Goal: Check status: Check status

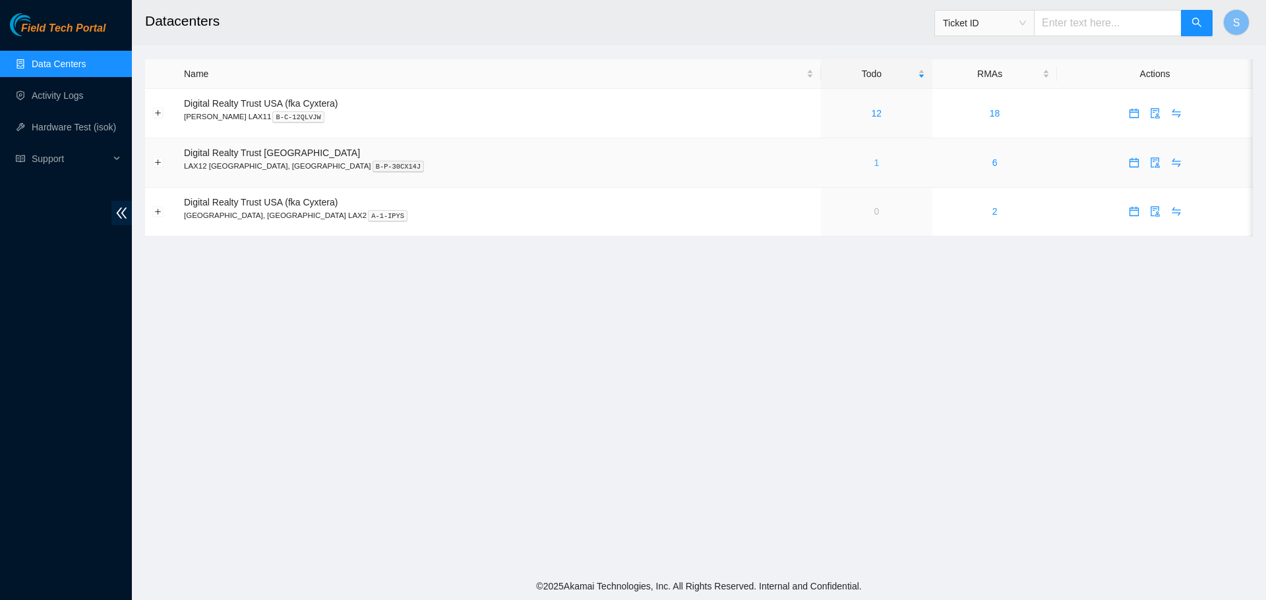
click at [873, 163] on link "1" at bounding box center [875, 163] width 5 height 11
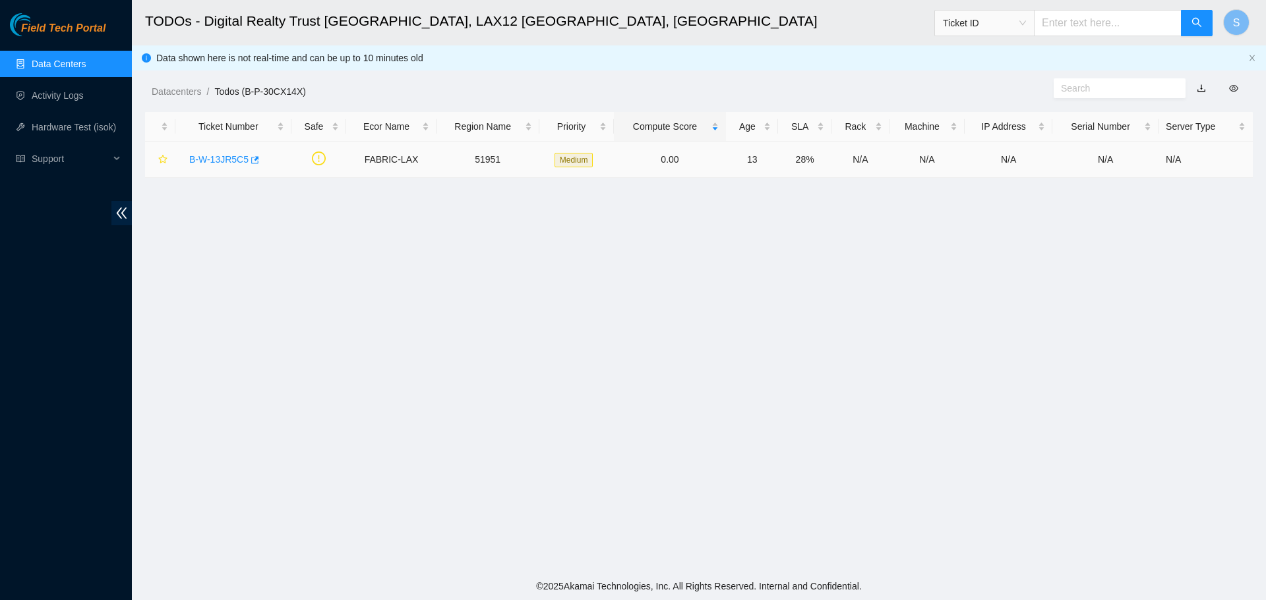
click at [219, 154] on link "B-W-13JR5C5" at bounding box center [218, 159] width 59 height 11
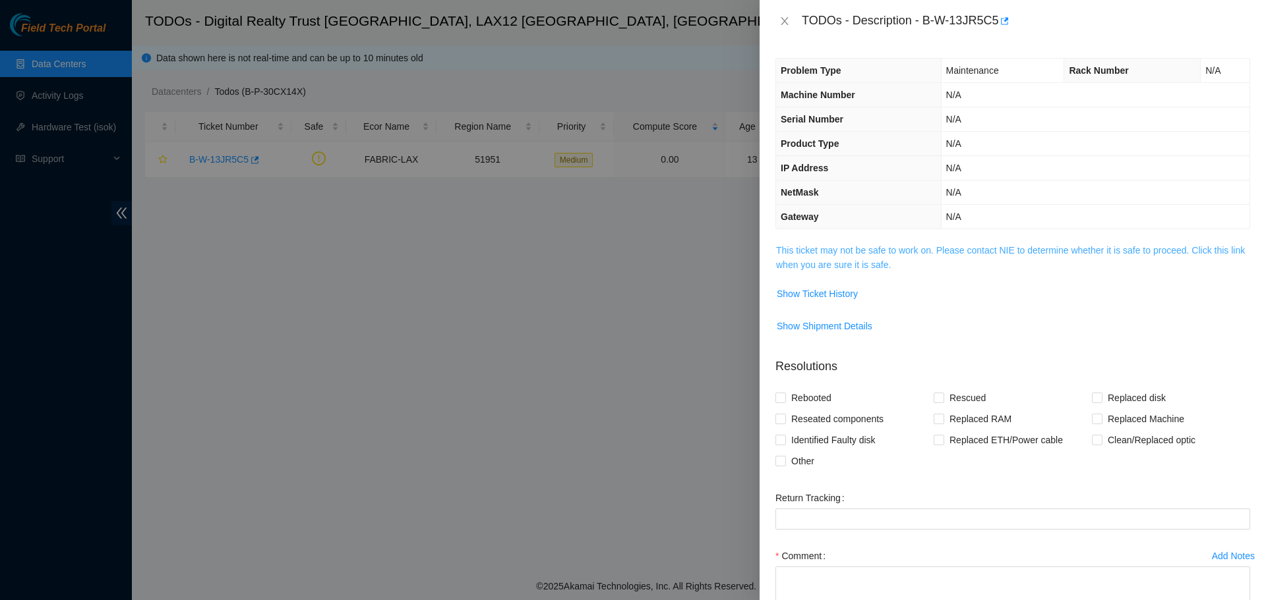
click at [1030, 253] on link "This ticket may not be safe to work on. Please contact NIE to determine whether…" at bounding box center [1010, 257] width 469 height 25
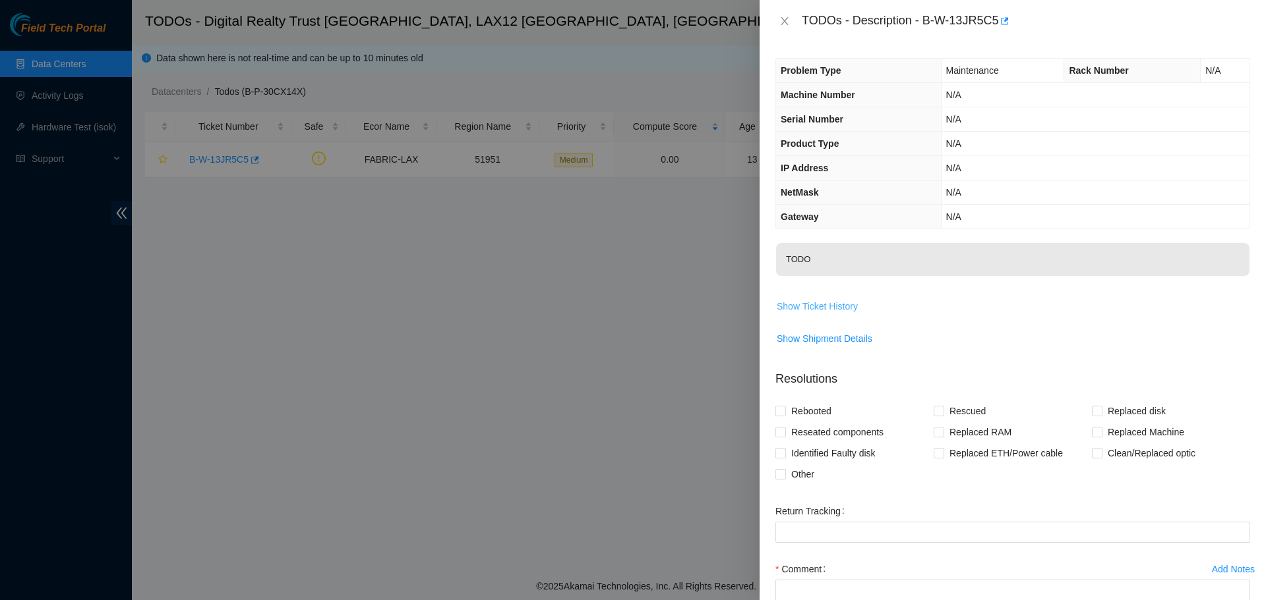
click at [856, 312] on span "Show Ticket History" at bounding box center [816, 306] width 81 height 15
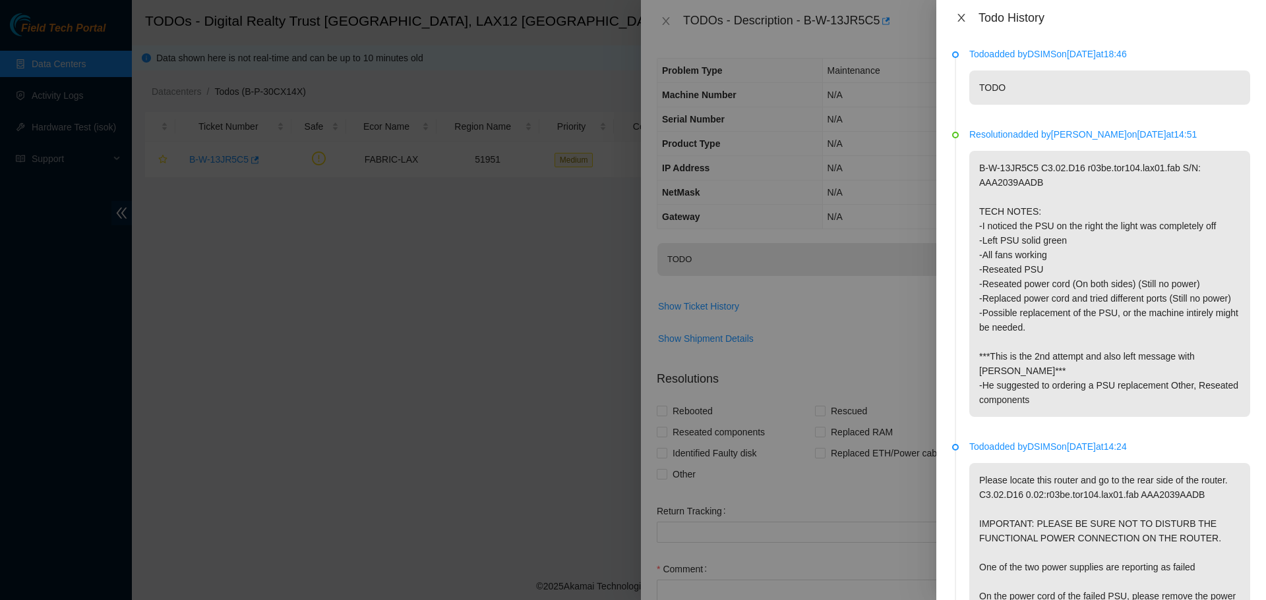
click at [962, 15] on icon "close" at bounding box center [961, 18] width 11 height 11
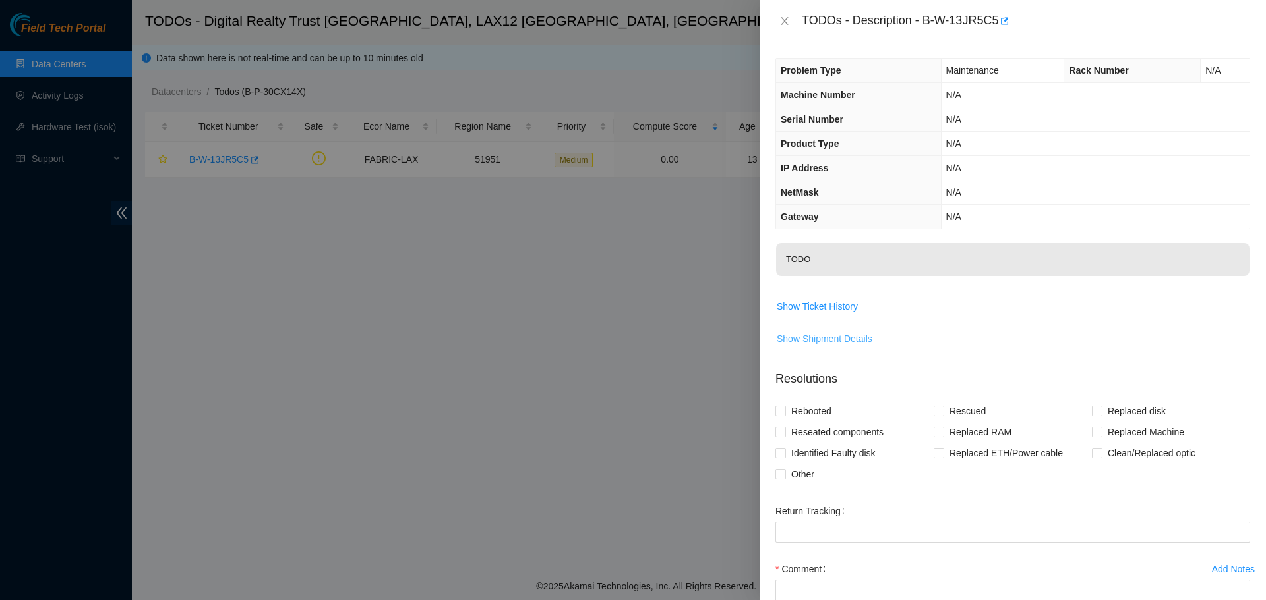
click at [837, 334] on span "Show Shipment Details" at bounding box center [824, 339] width 96 height 15
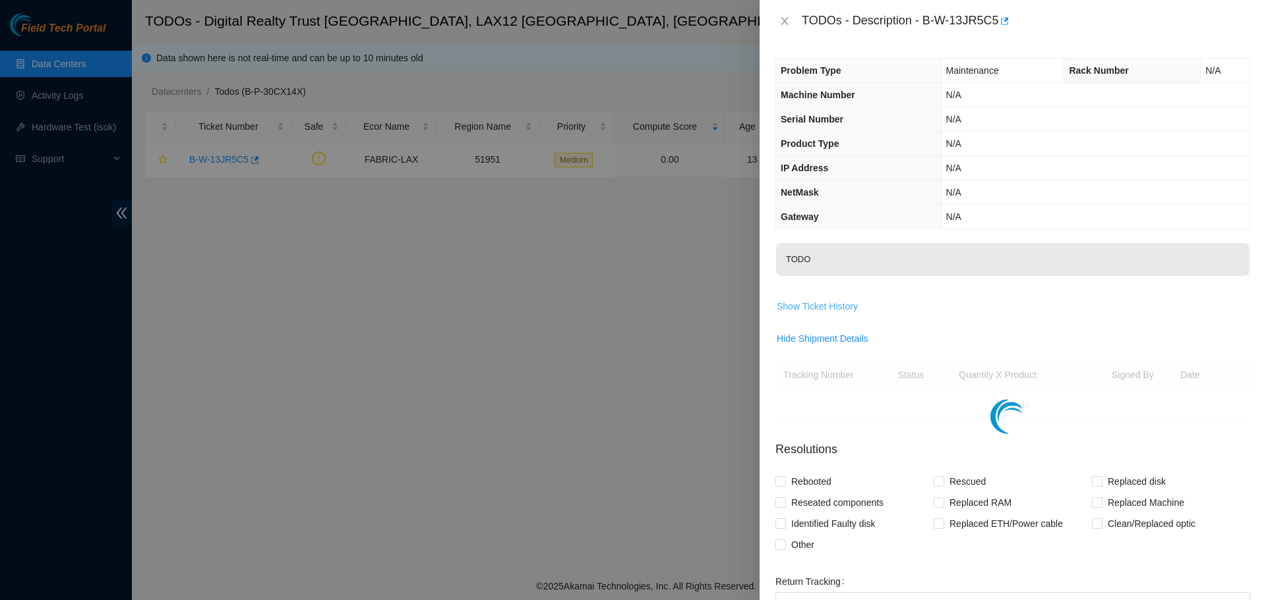
click at [842, 303] on span "Show Ticket History" at bounding box center [816, 306] width 81 height 15
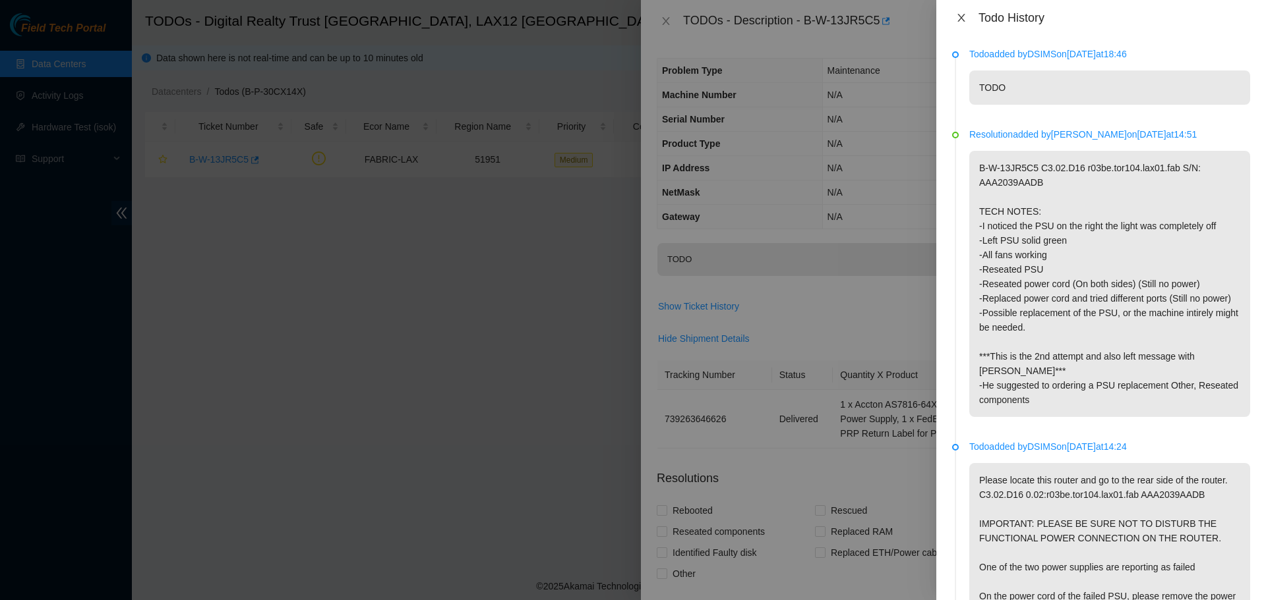
click at [956, 22] on button "Close" at bounding box center [961, 18] width 18 height 13
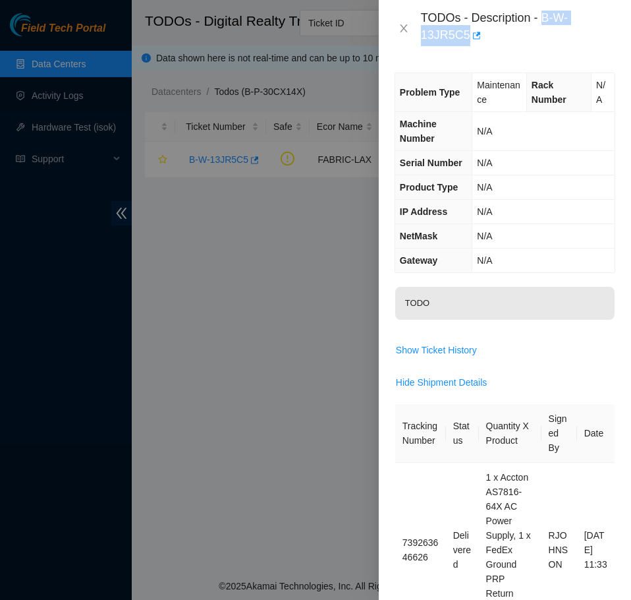
drag, startPoint x: 542, startPoint y: 21, endPoint x: 542, endPoint y: 38, distance: 17.2
click at [542, 38] on div "TODOs - Description - B-W-13JR5C5" at bounding box center [518, 29] width 194 height 36
copy div "B-W-13JR5C5"
drag, startPoint x: 404, startPoint y: 28, endPoint x: 399, endPoint y: 43, distance: 15.8
click at [404, 28] on icon "close" at bounding box center [403, 28] width 7 height 8
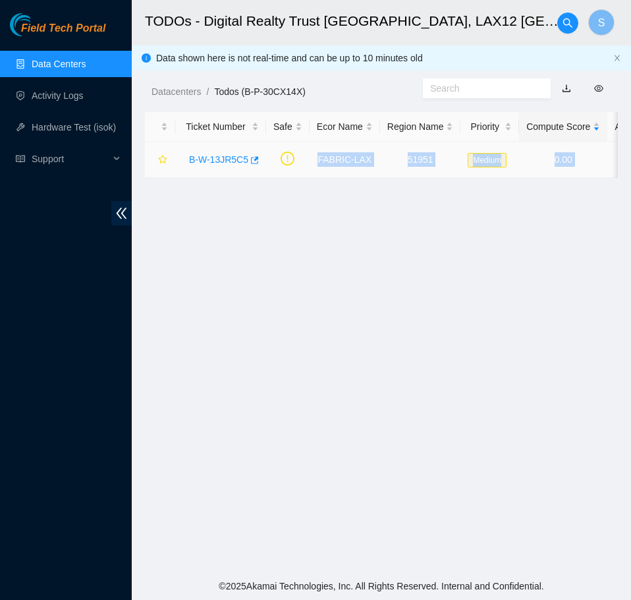
scroll to position [0, 398]
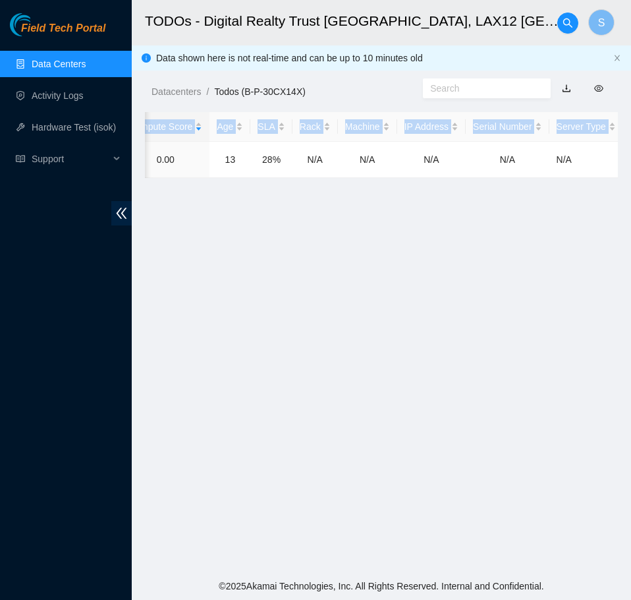
drag, startPoint x: 300, startPoint y: 158, endPoint x: 650, endPoint y: 172, distance: 350.3
click at [631, 172] on html "Field Tech Portal Data Centers Activity Logs Hardware Test (isok) Support TODOs…" at bounding box center [315, 300] width 631 height 600
copy table "Ticket Number Safe Ecor Name Region Name Priority Compute Score Age SLA Rack Ma…"
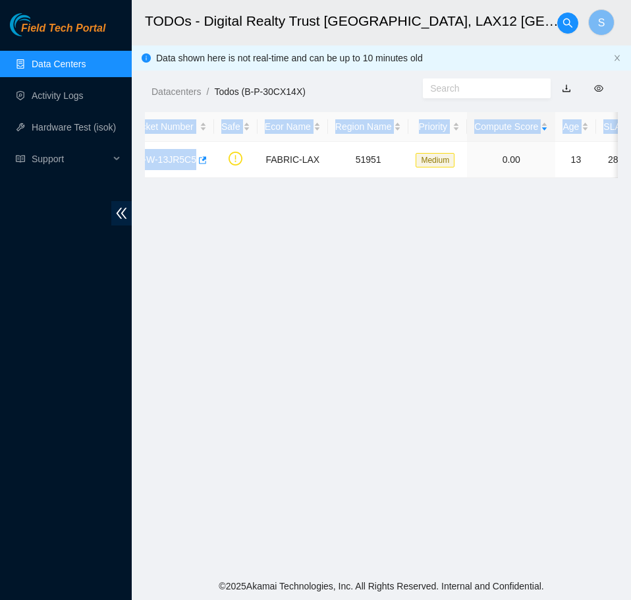
scroll to position [0, 0]
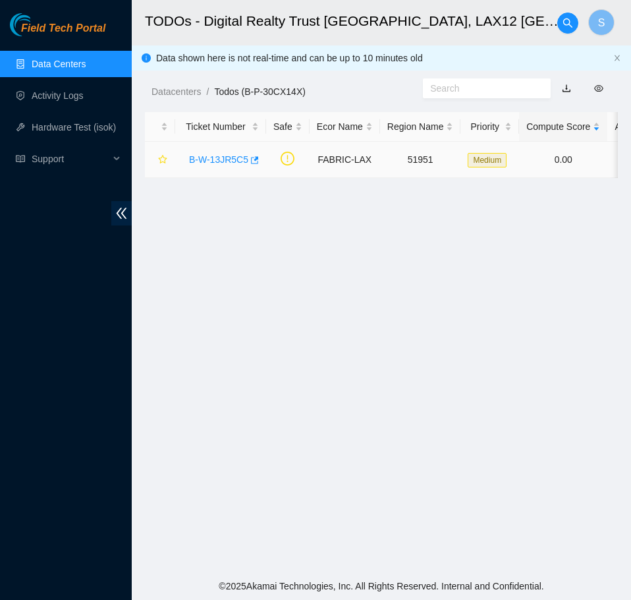
click at [208, 151] on div "B-W-13JR5C5" at bounding box center [221, 159] width 76 height 21
click at [211, 159] on link "B-W-13JR5C5" at bounding box center [218, 159] width 59 height 11
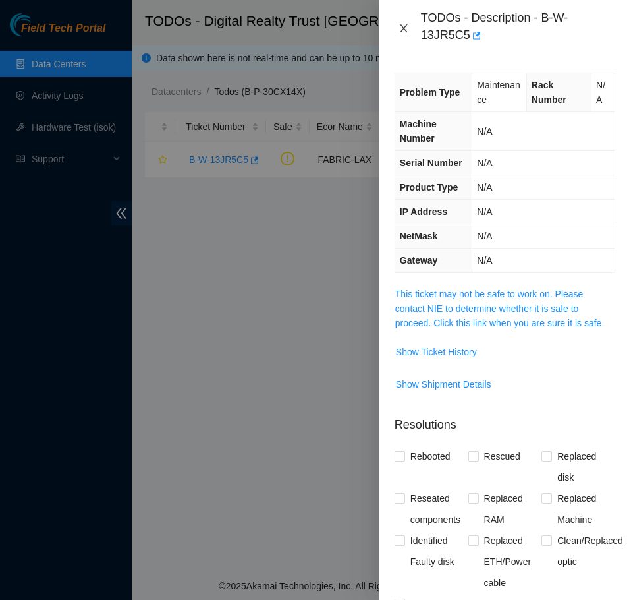
click at [409, 27] on button "Close" at bounding box center [404, 28] width 18 height 13
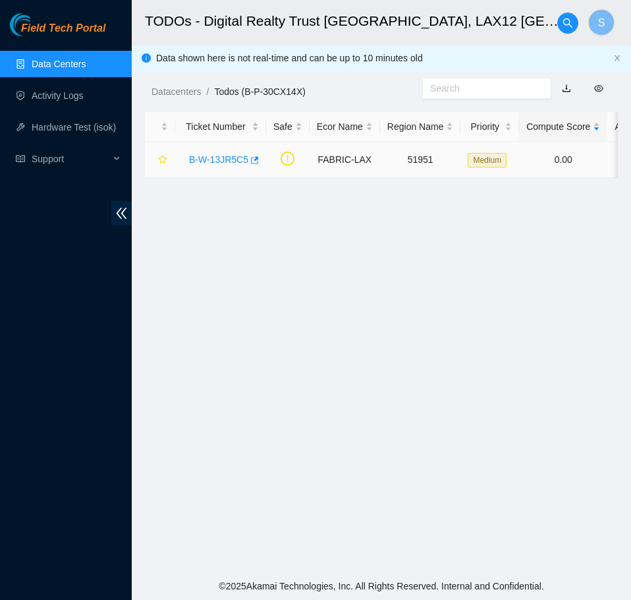
click at [227, 162] on link "B-W-13JR5C5" at bounding box center [218, 159] width 59 height 11
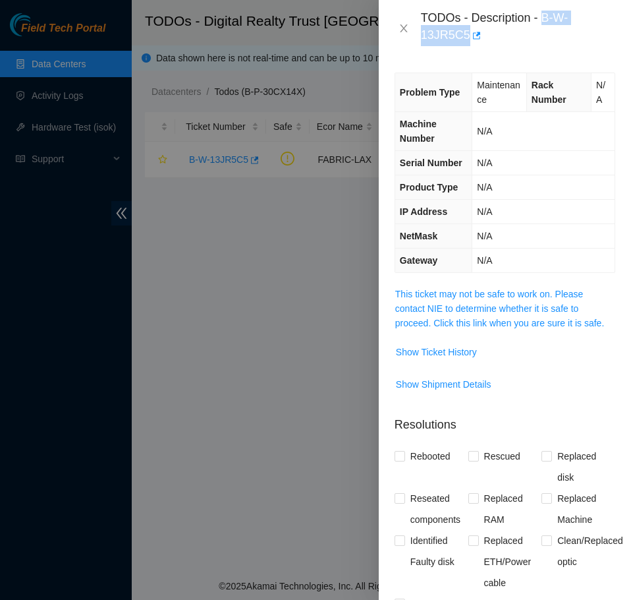
drag, startPoint x: 543, startPoint y: 17, endPoint x: 545, endPoint y: 29, distance: 12.0
click at [545, 29] on div "TODOs - Description - B-W-13JR5C5" at bounding box center [518, 29] width 194 height 36
copy div "B-W-13JR5C5"
click at [510, 295] on link "This ticket may not be safe to work on. Please contact NIE to determine whether…" at bounding box center [499, 309] width 209 height 40
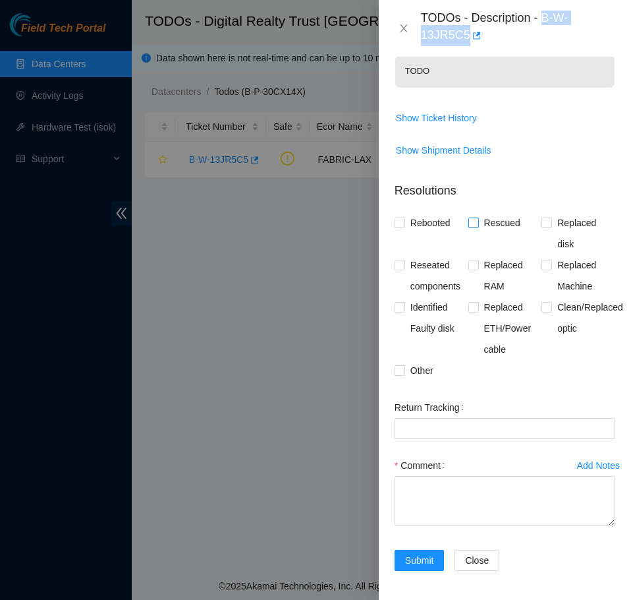
scroll to position [235, 0]
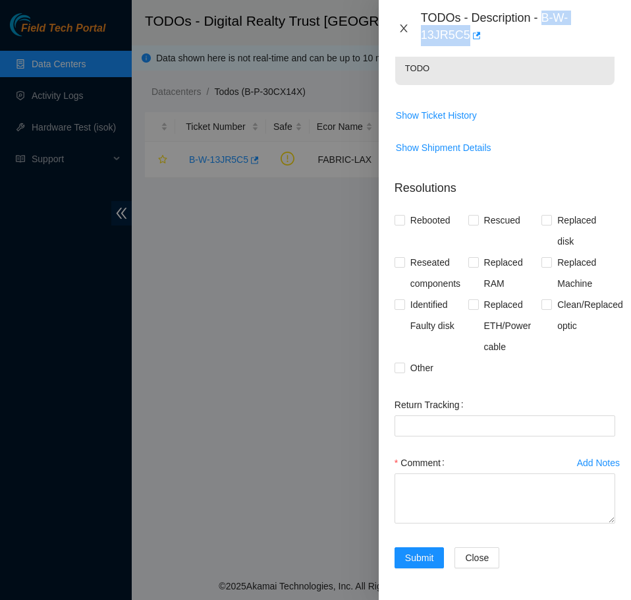
click at [405, 24] on icon "close" at bounding box center [404, 28] width 11 height 11
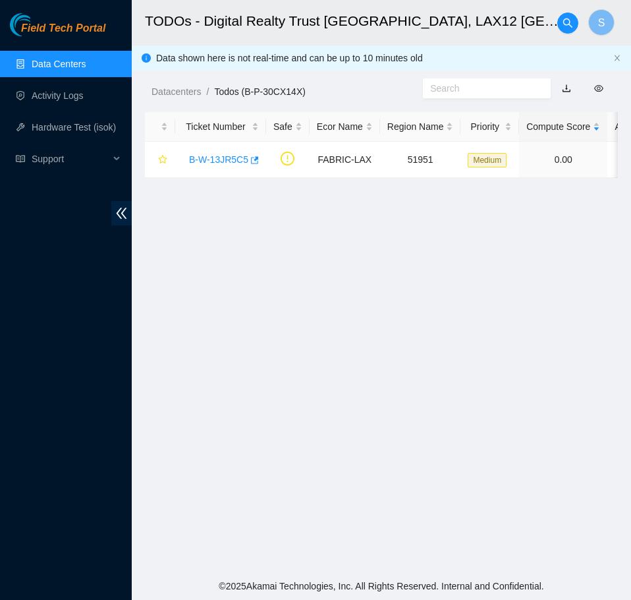
scroll to position [221, 0]
click at [233, 161] on link "B-W-13JR5C5" at bounding box center [218, 159] width 59 height 11
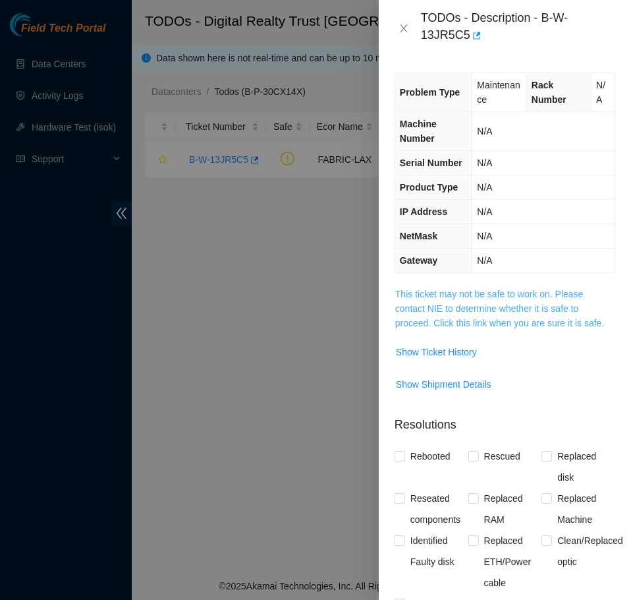
click at [534, 307] on link "This ticket may not be safe to work on. Please contact NIE to determine whether…" at bounding box center [499, 309] width 209 height 40
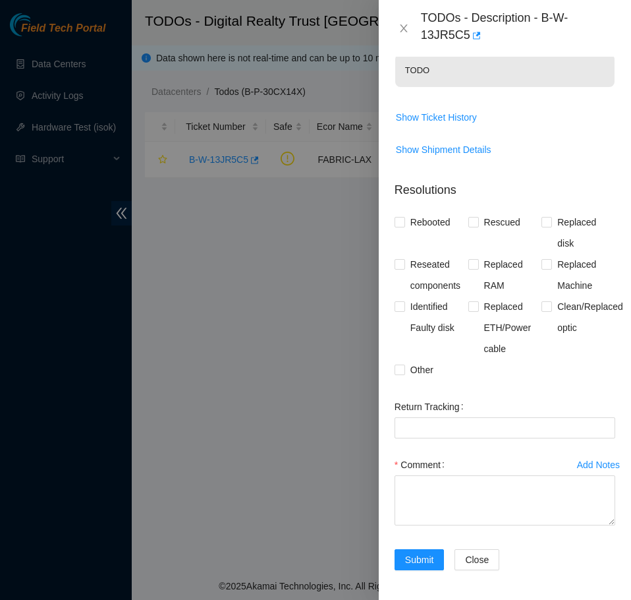
scroll to position [235, 0]
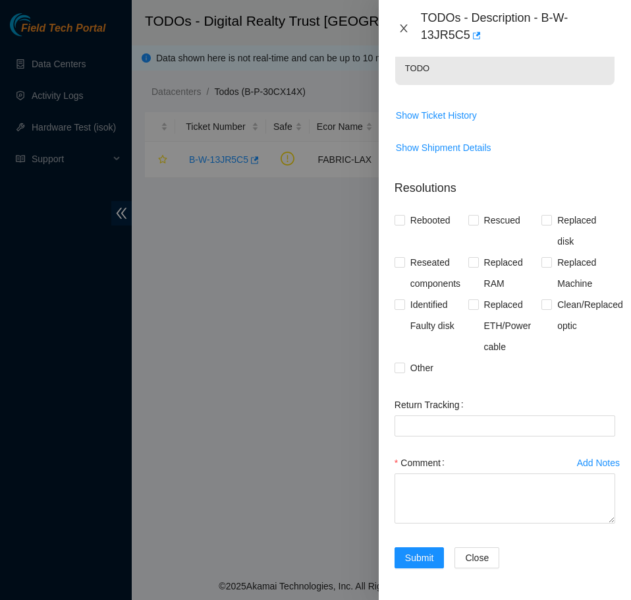
drag, startPoint x: 405, startPoint y: 22, endPoint x: 405, endPoint y: 31, distance: 8.6
click at [405, 31] on button "Close" at bounding box center [404, 28] width 18 height 13
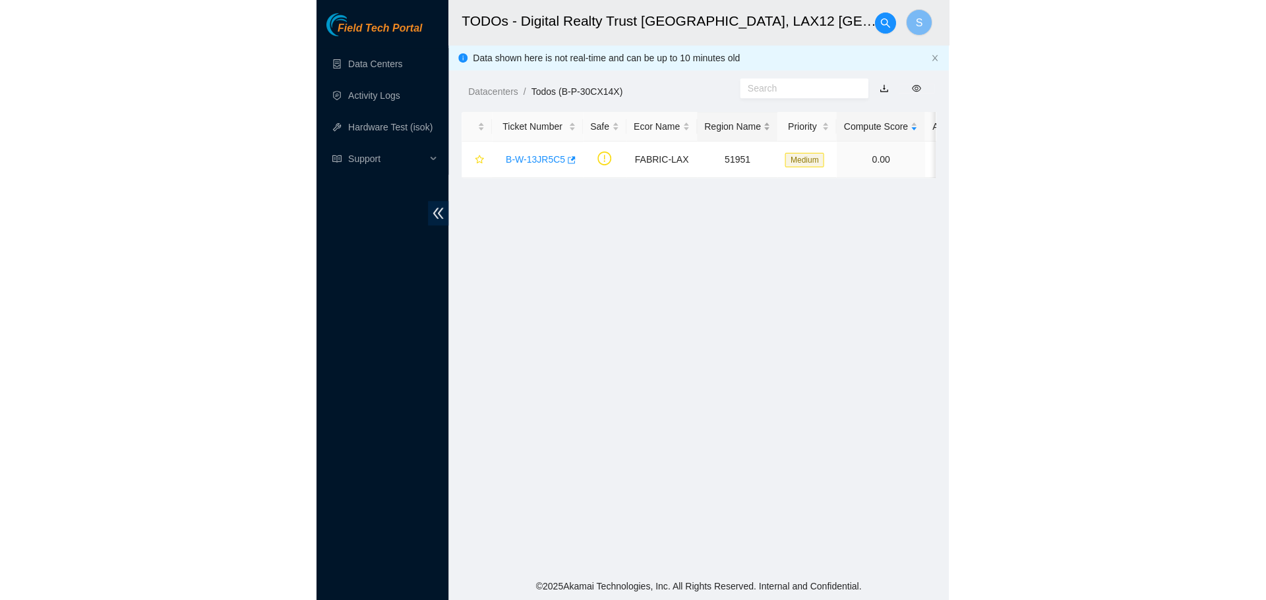
scroll to position [221, 0]
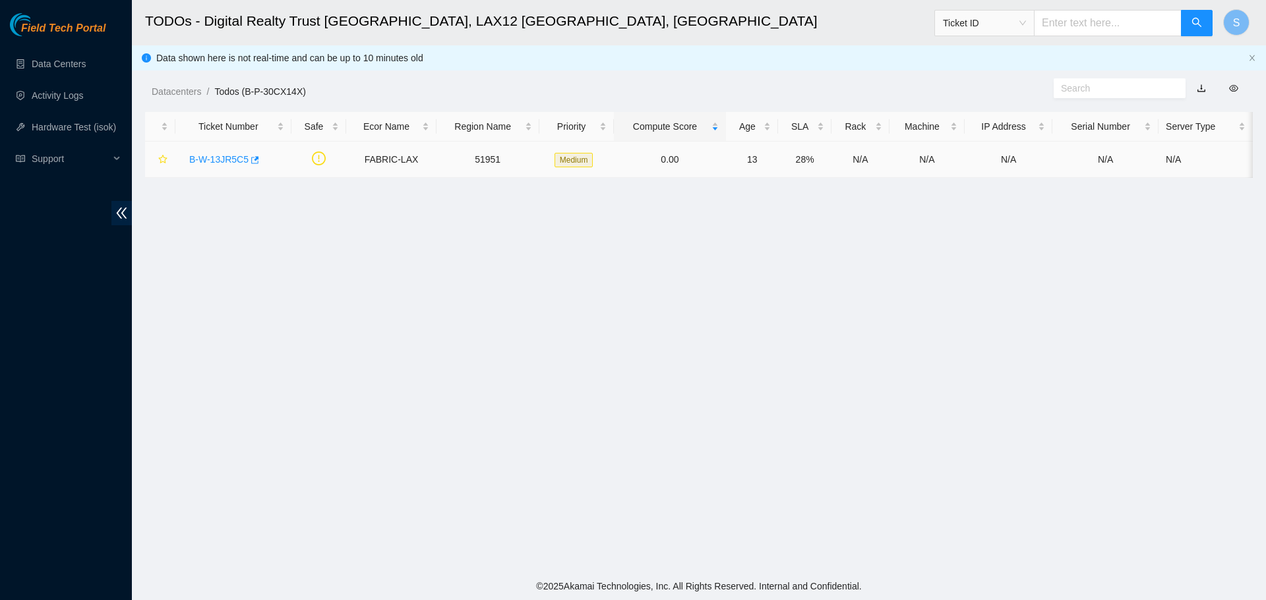
click at [214, 154] on link "B-W-13JR5C5" at bounding box center [218, 159] width 59 height 11
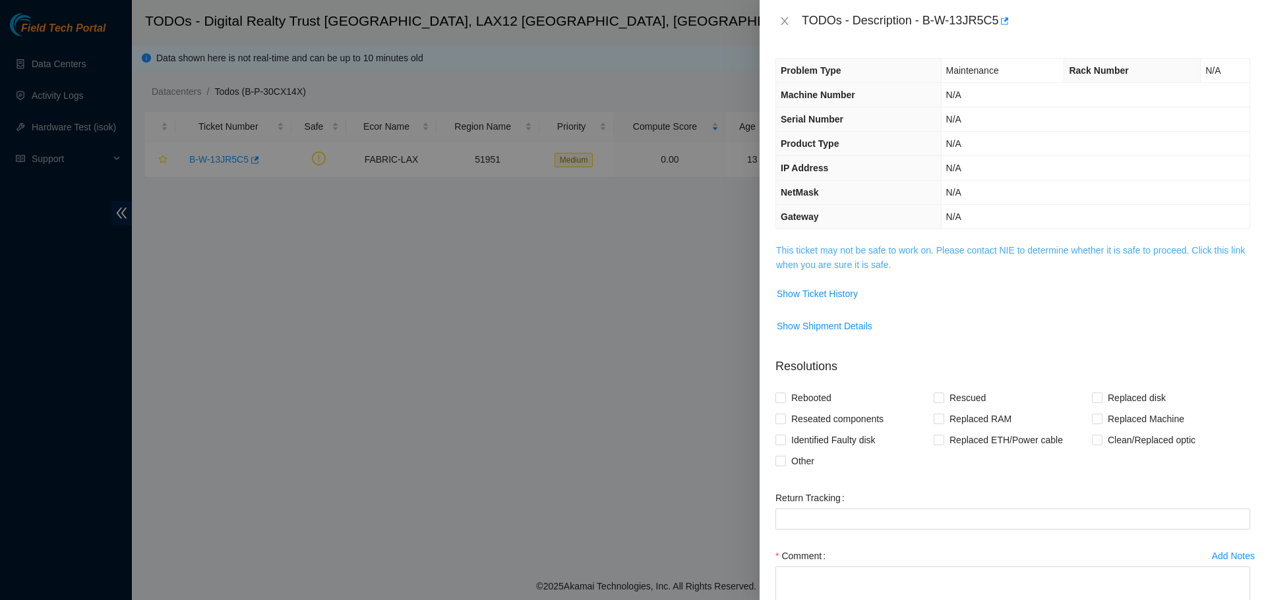
click at [1034, 252] on link "This ticket may not be safe to work on. Please contact NIE to determine whether…" at bounding box center [1010, 257] width 469 height 25
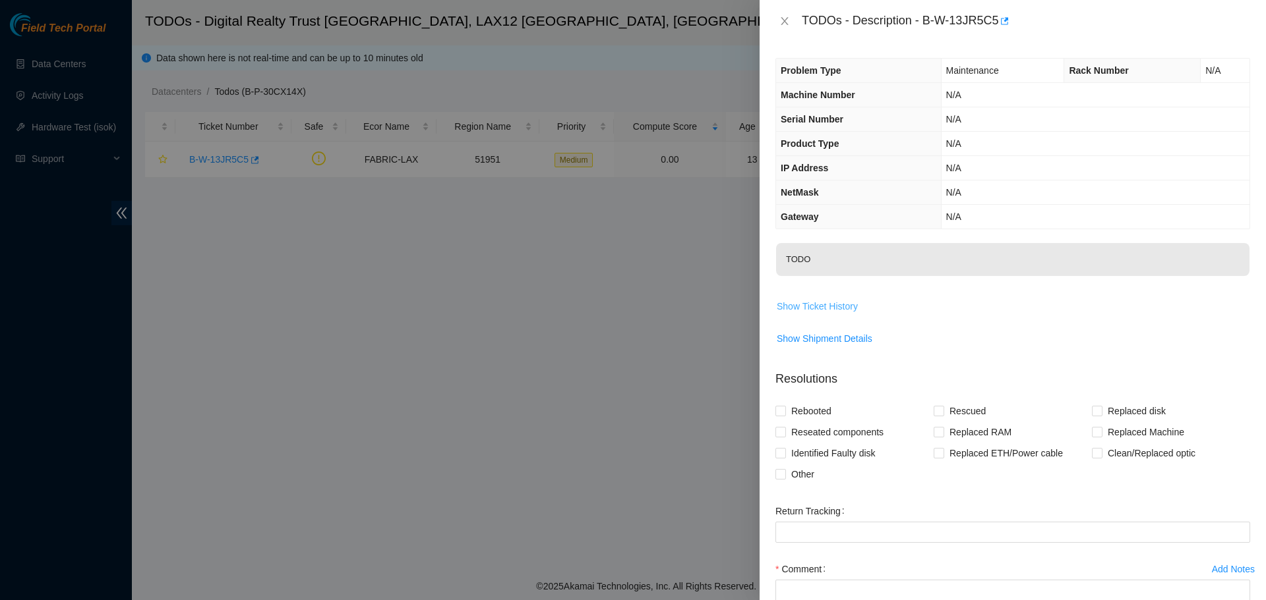
click at [832, 307] on span "Show Ticket History" at bounding box center [816, 306] width 81 height 15
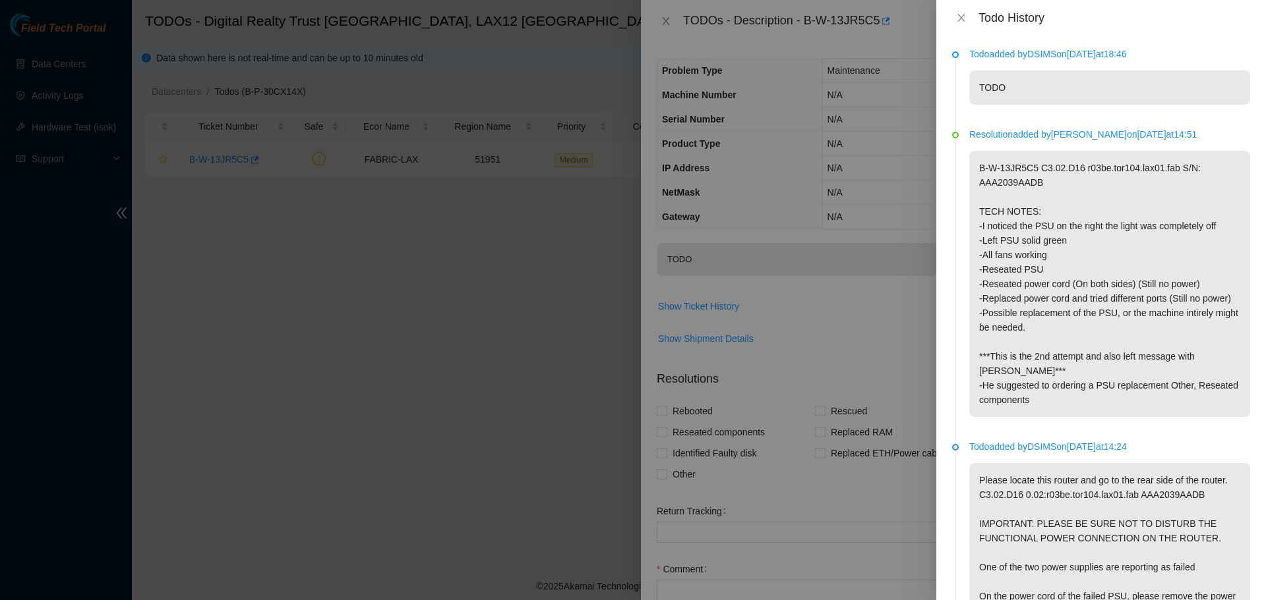
click at [947, 21] on div "Todo History" at bounding box center [1101, 18] width 330 height 36
click at [950, 17] on div "Todo History" at bounding box center [1101, 18] width 330 height 36
click at [954, 19] on button "Close" at bounding box center [961, 18] width 18 height 13
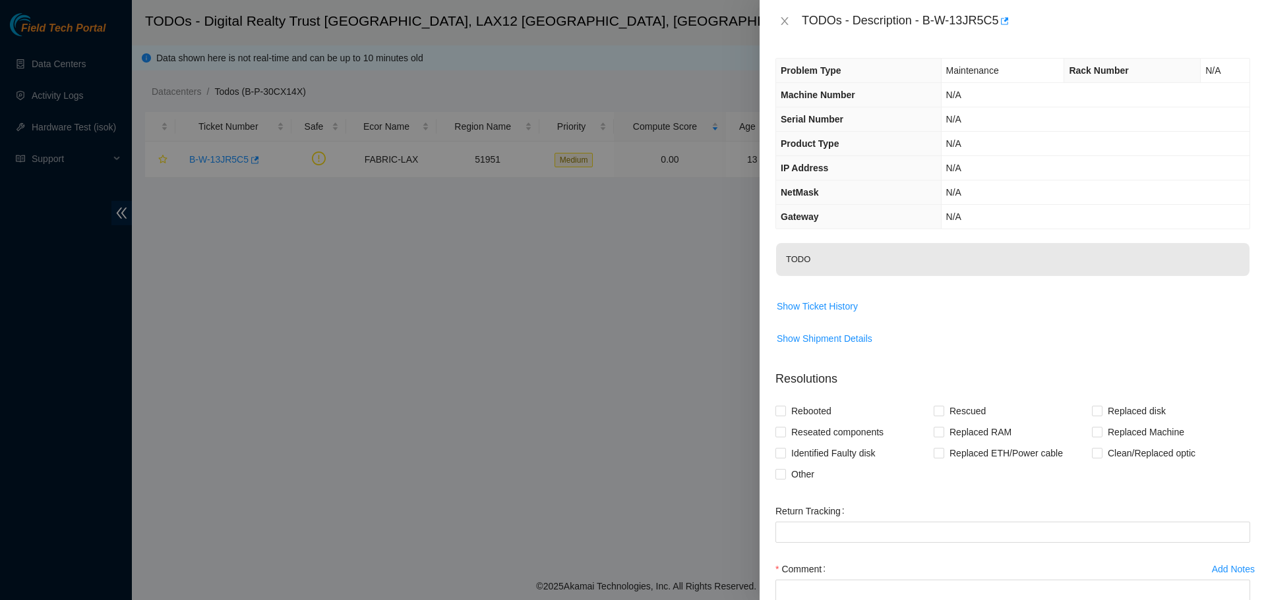
click at [922, 278] on span "TODO" at bounding box center [1012, 264] width 473 height 42
click at [852, 303] on span "Show Ticket History" at bounding box center [816, 306] width 81 height 15
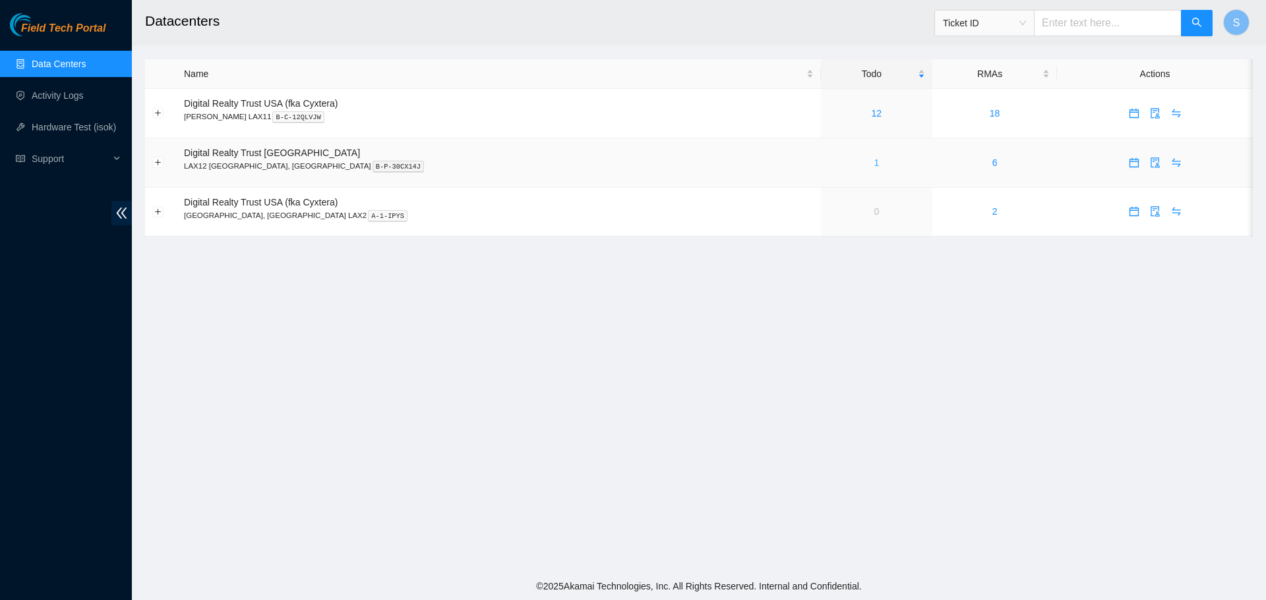
click at [873, 161] on link "1" at bounding box center [875, 163] width 5 height 11
